Goal: Transaction & Acquisition: Download file/media

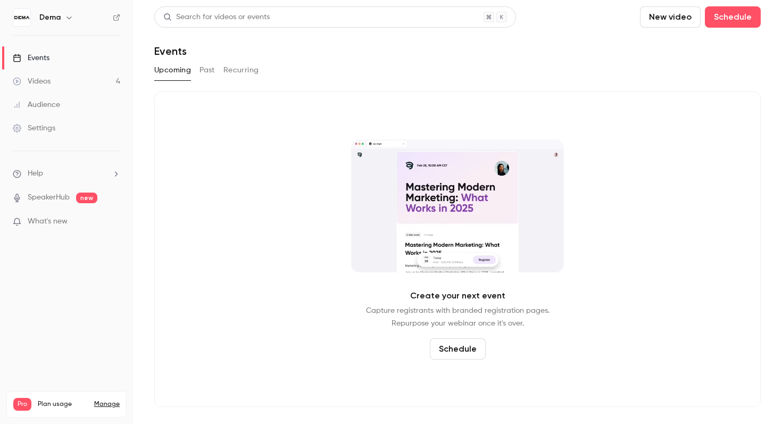
click at [96, 81] on link "Videos 4" at bounding box center [66, 81] width 133 height 23
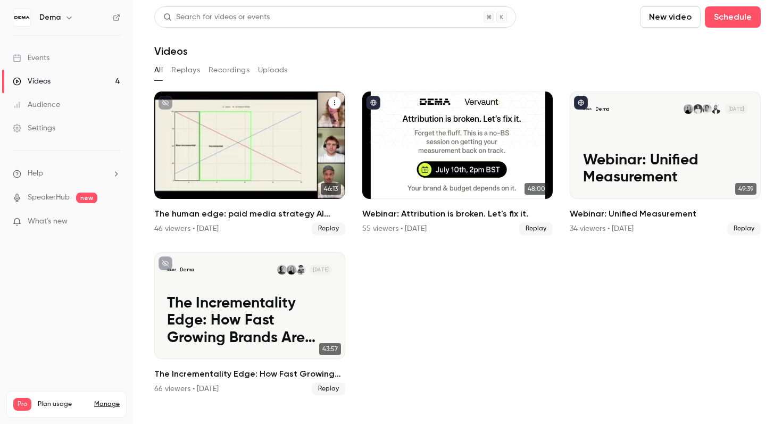
click at [265, 220] on div "The human edge: paid media strategy AI can’t replace 46 viewers • [DATE] Replay" at bounding box center [249, 221] width 191 height 28
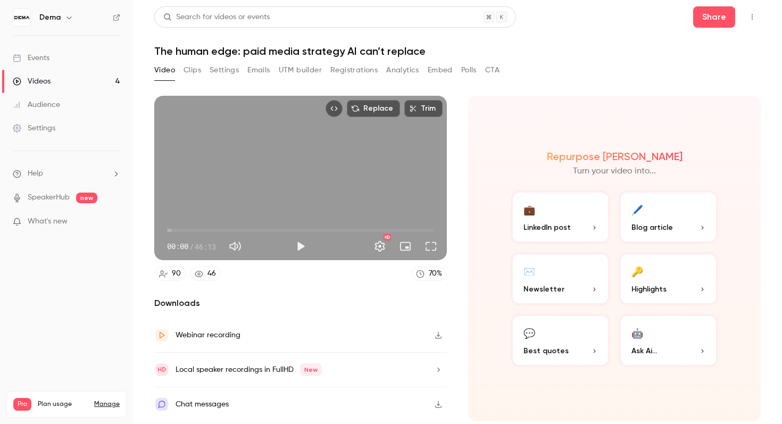
click at [389, 71] on button "Analytics" at bounding box center [402, 70] width 33 height 17
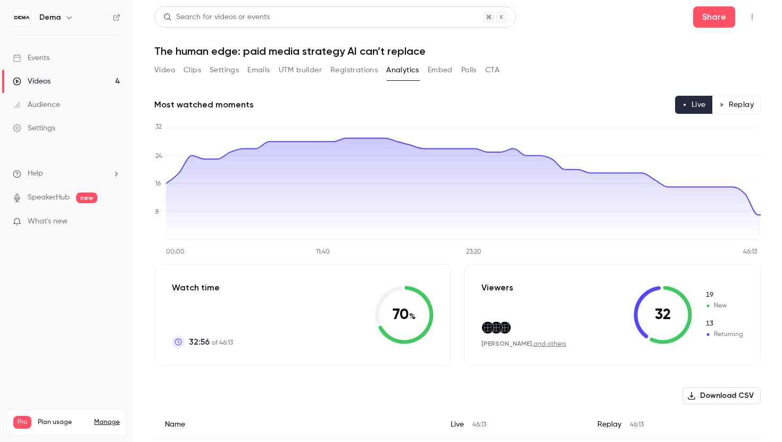
click at [373, 73] on button "Registrations" at bounding box center [353, 70] width 47 height 17
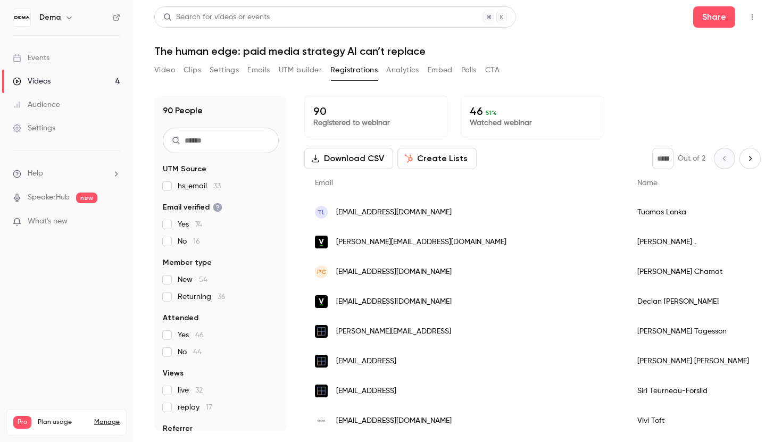
click at [373, 162] on button "Download CSV" at bounding box center [348, 158] width 89 height 21
